Goal: Task Accomplishment & Management: Use online tool/utility

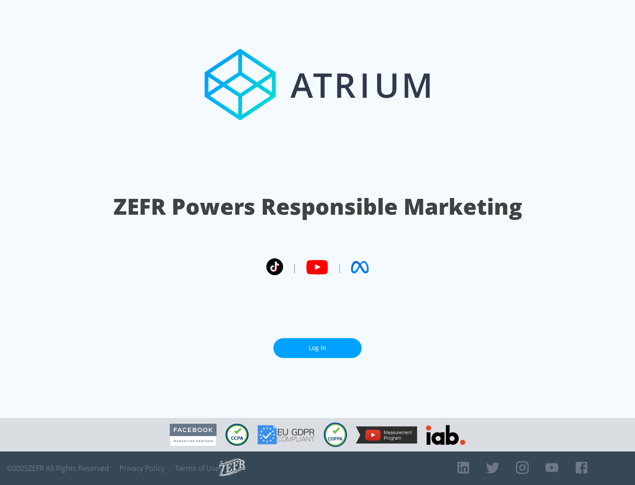
click at [318, 345] on link "Log In" at bounding box center [318, 348] width 88 height 20
